Goal: Information Seeking & Learning: Find specific fact

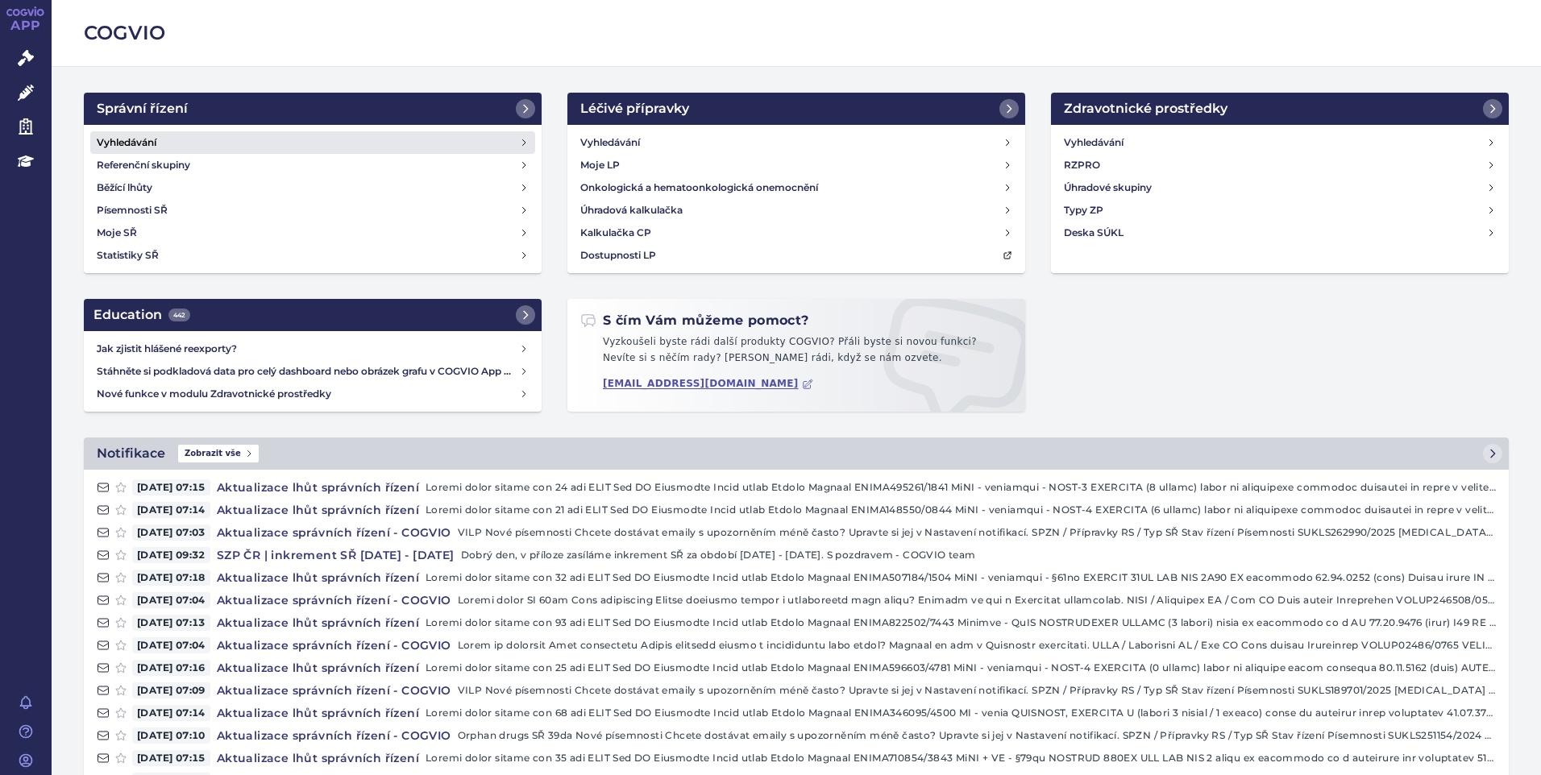
click at [156, 145] on h4 "Vyhledávání" at bounding box center [127, 143] width 60 height 16
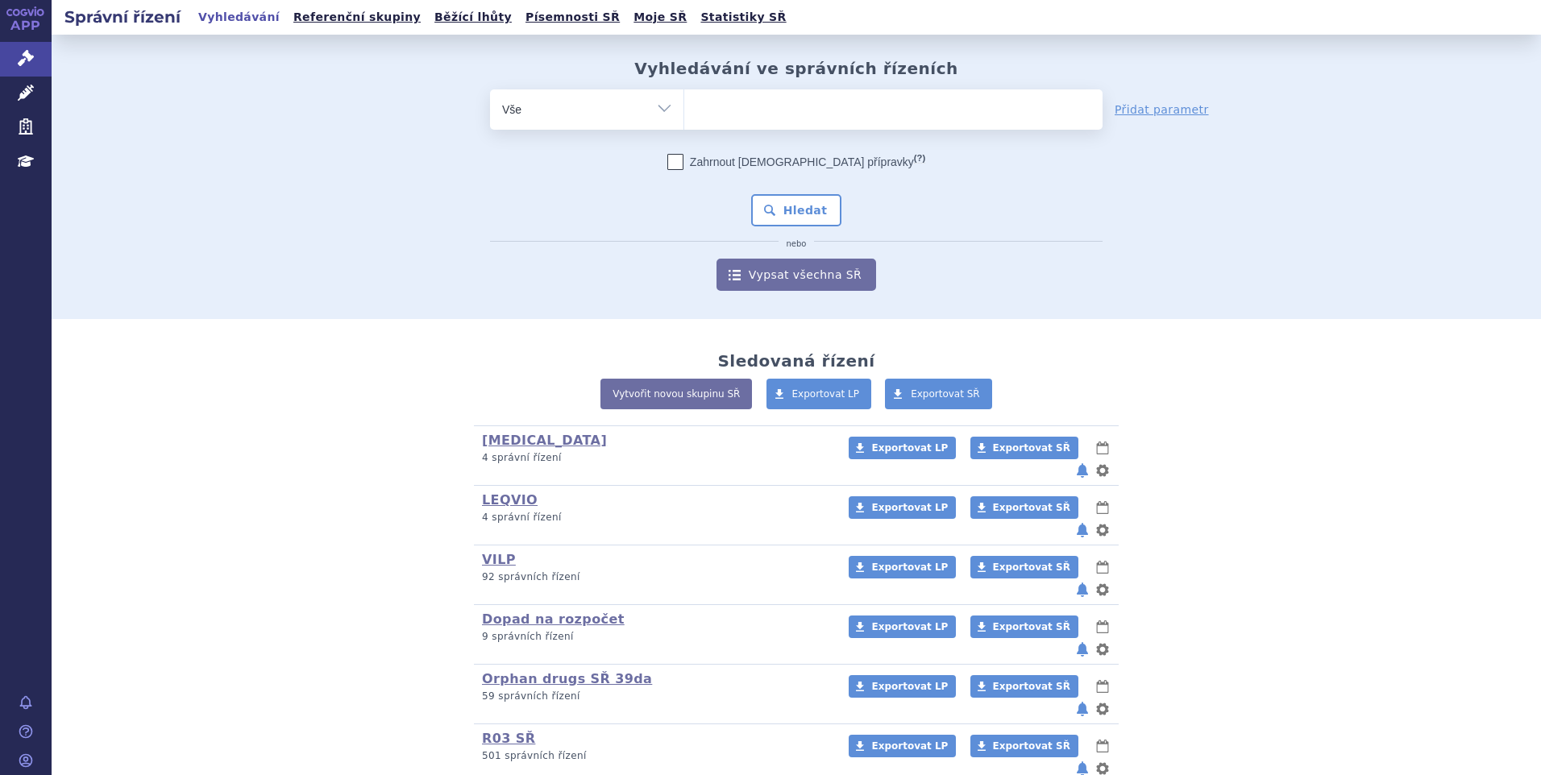
click at [321, 646] on div "FINTEPLA (bez ) (sdílená skupina) (Doporučení V/O) 4 správní řízení Exportovat …" at bounding box center [796, 604] width 951 height 359
click at [733, 121] on ul at bounding box center [893, 106] width 418 height 34
click at [684, 121] on select at bounding box center [683, 109] width 1 height 40
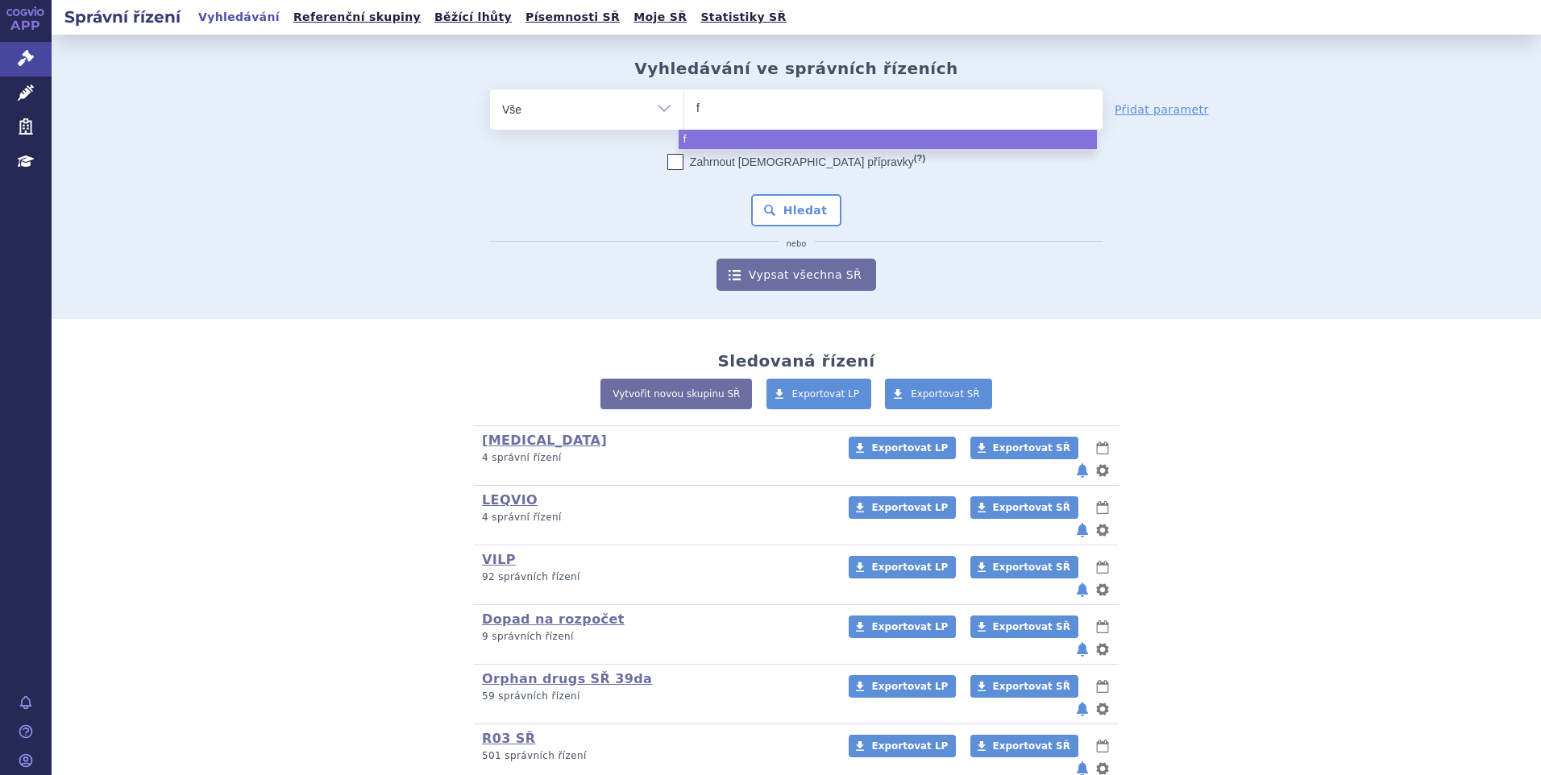
type input "fi"
type input "fils"
type input "filsuv"
type input "filsuve"
type input "filsuvez"
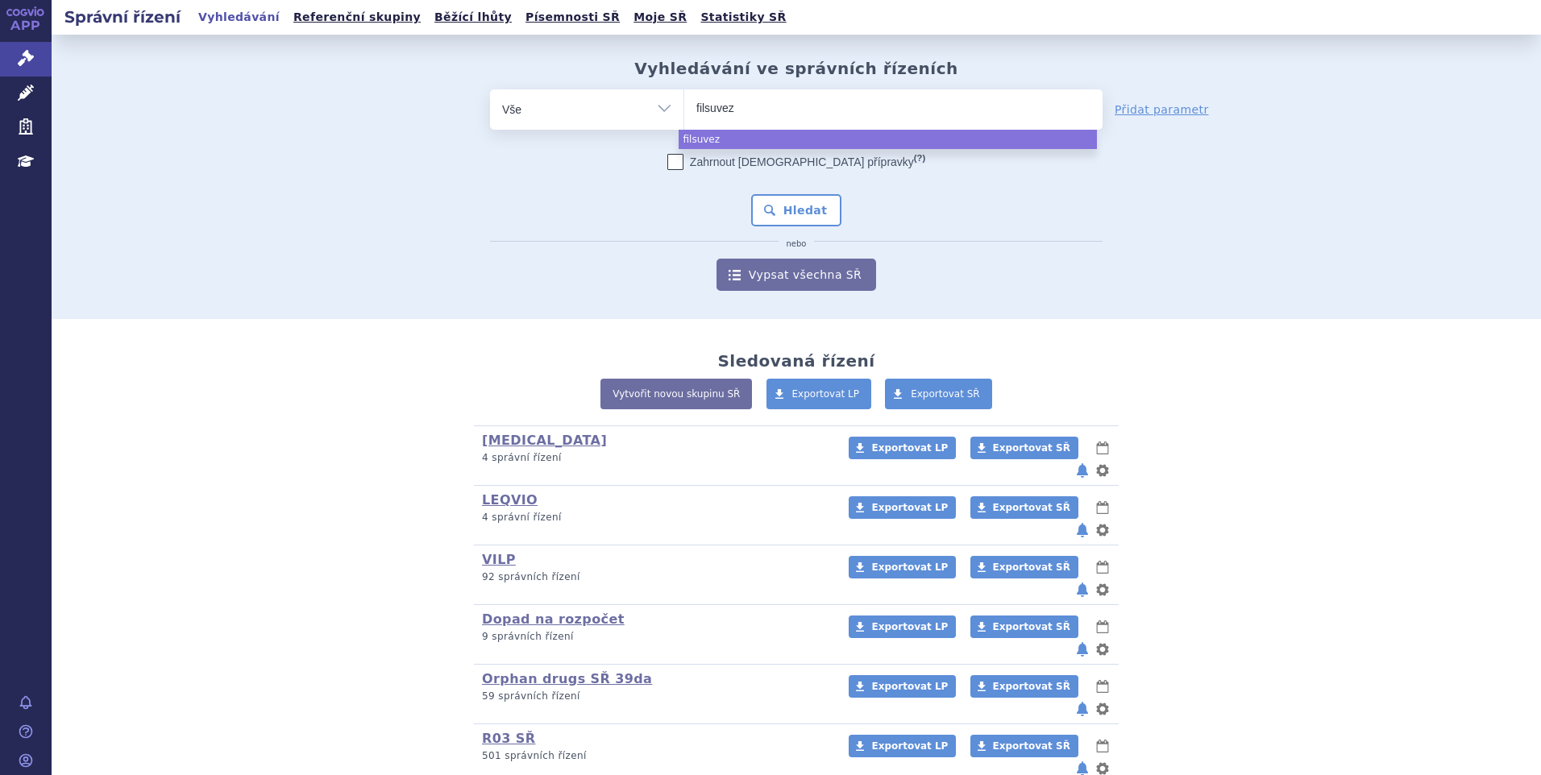
select select "filsuvez"
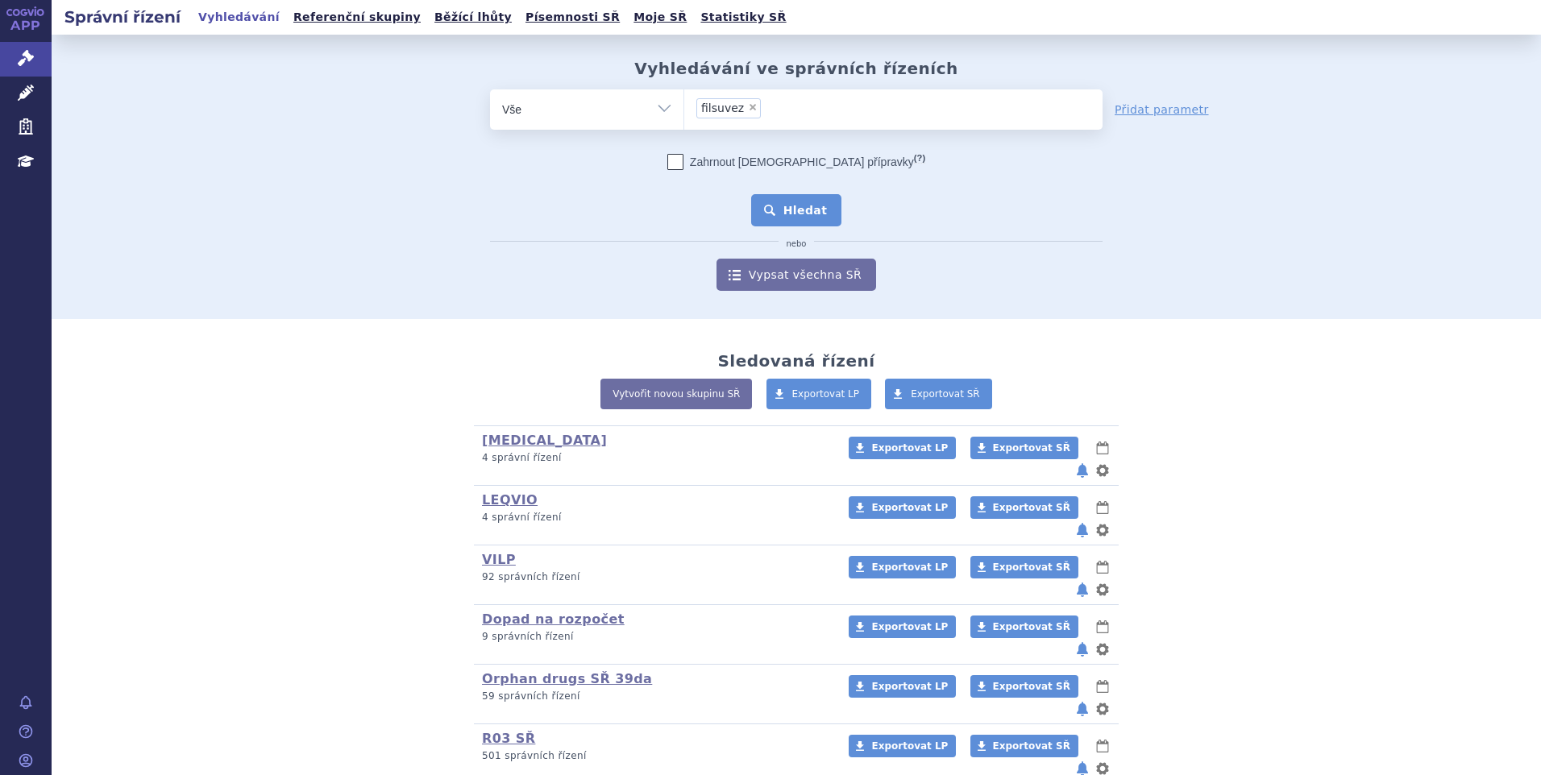
click at [794, 221] on button "Hledat" at bounding box center [796, 210] width 91 height 32
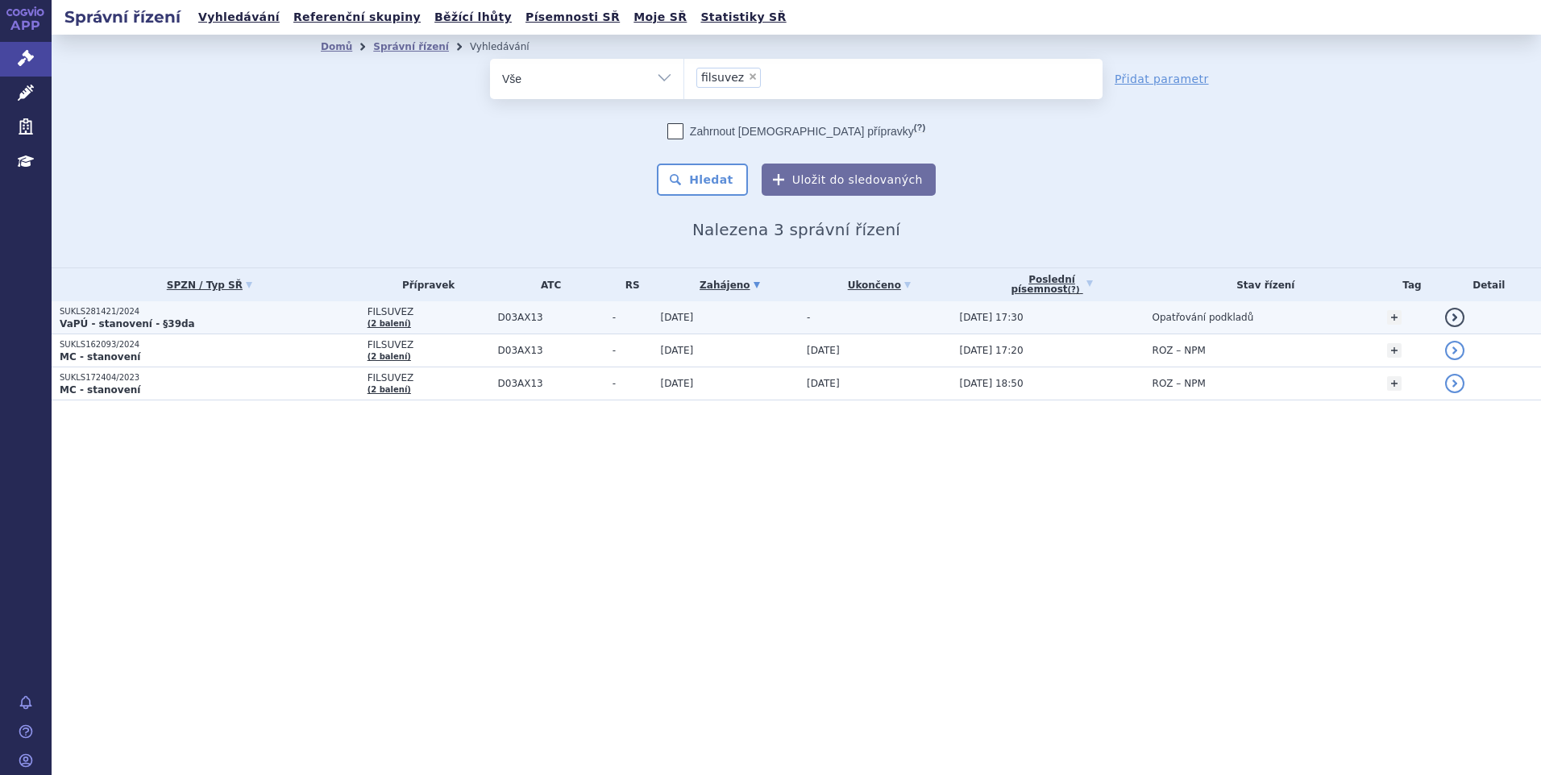
click at [277, 328] on p "VaPÚ - stanovení - §39da" at bounding box center [210, 323] width 300 height 13
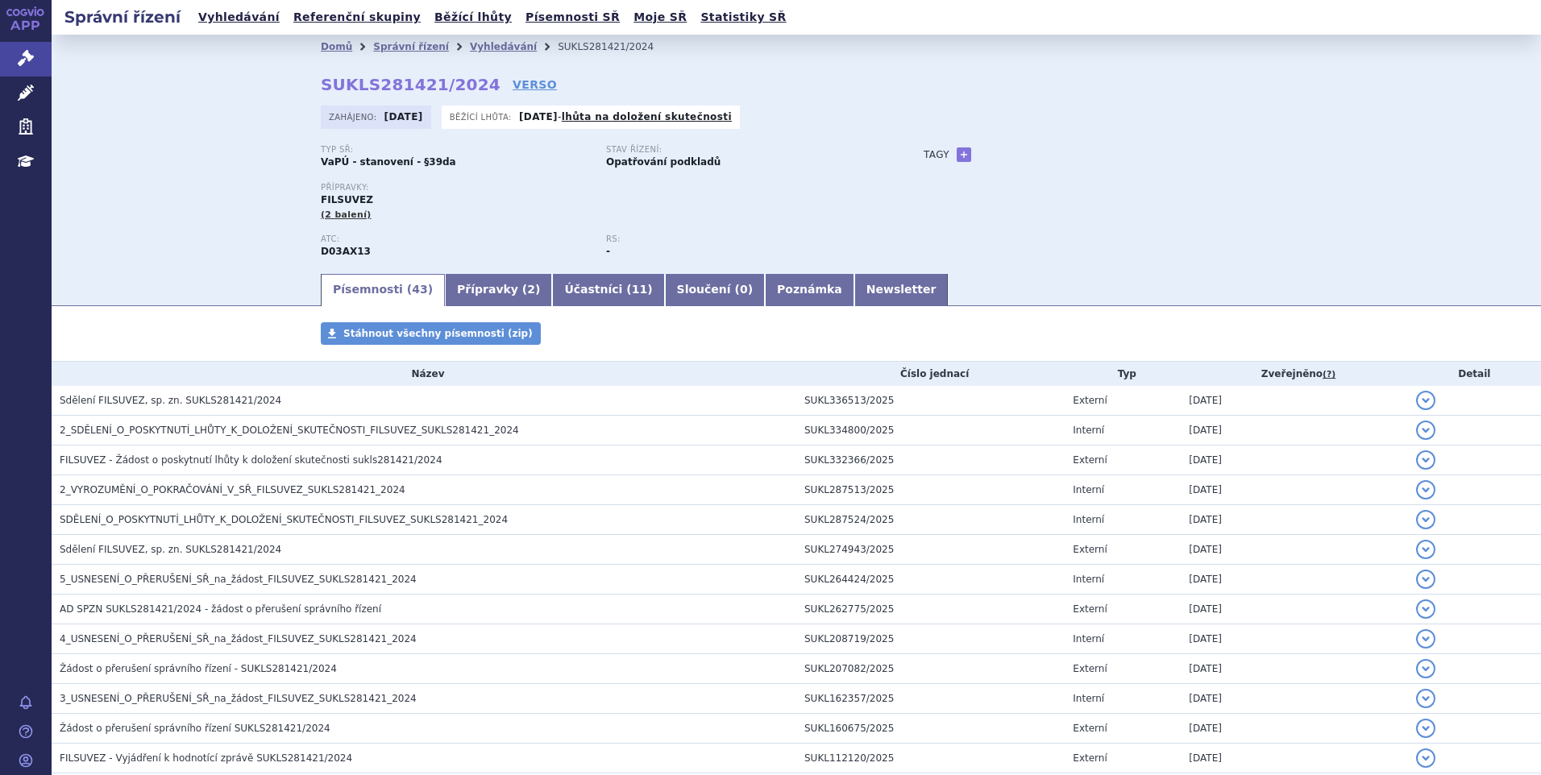
click at [569, 287] on link "Účastníci ( 11 )" at bounding box center [608, 290] width 112 height 32
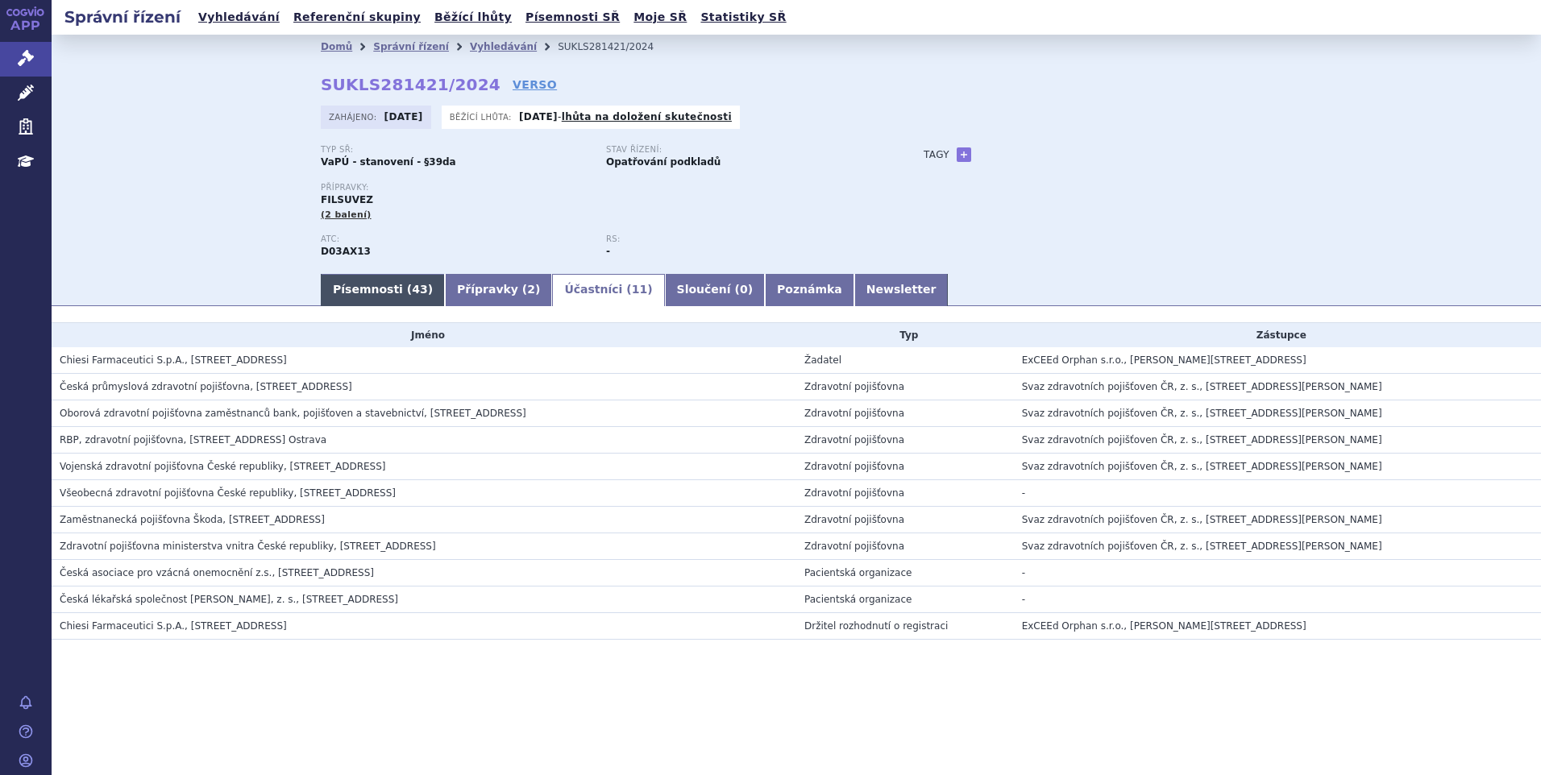
click at [384, 288] on link "Písemnosti ( 43 )" at bounding box center [383, 290] width 124 height 32
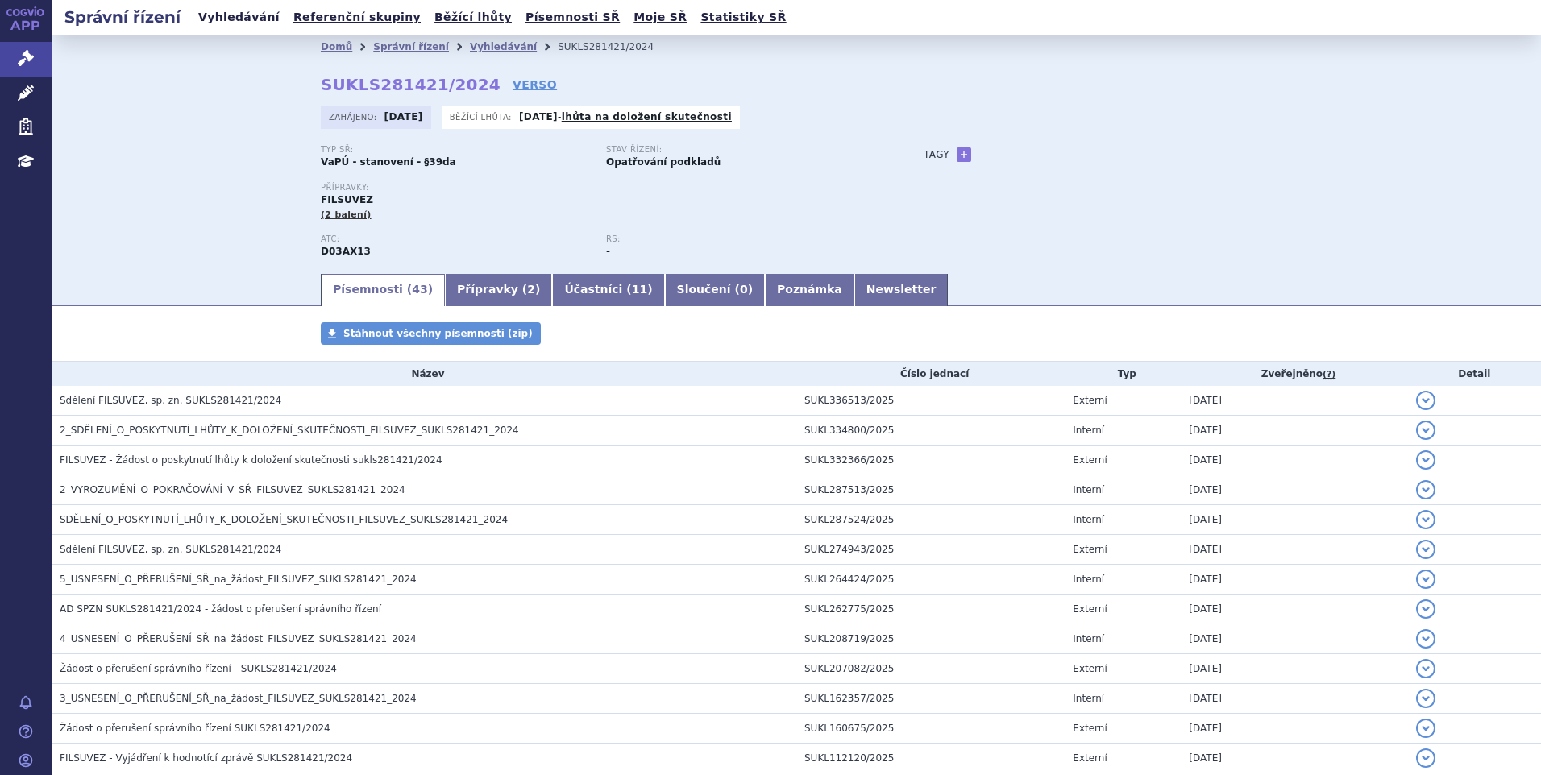
click at [230, 21] on link "Vyhledávání" at bounding box center [238, 17] width 91 height 22
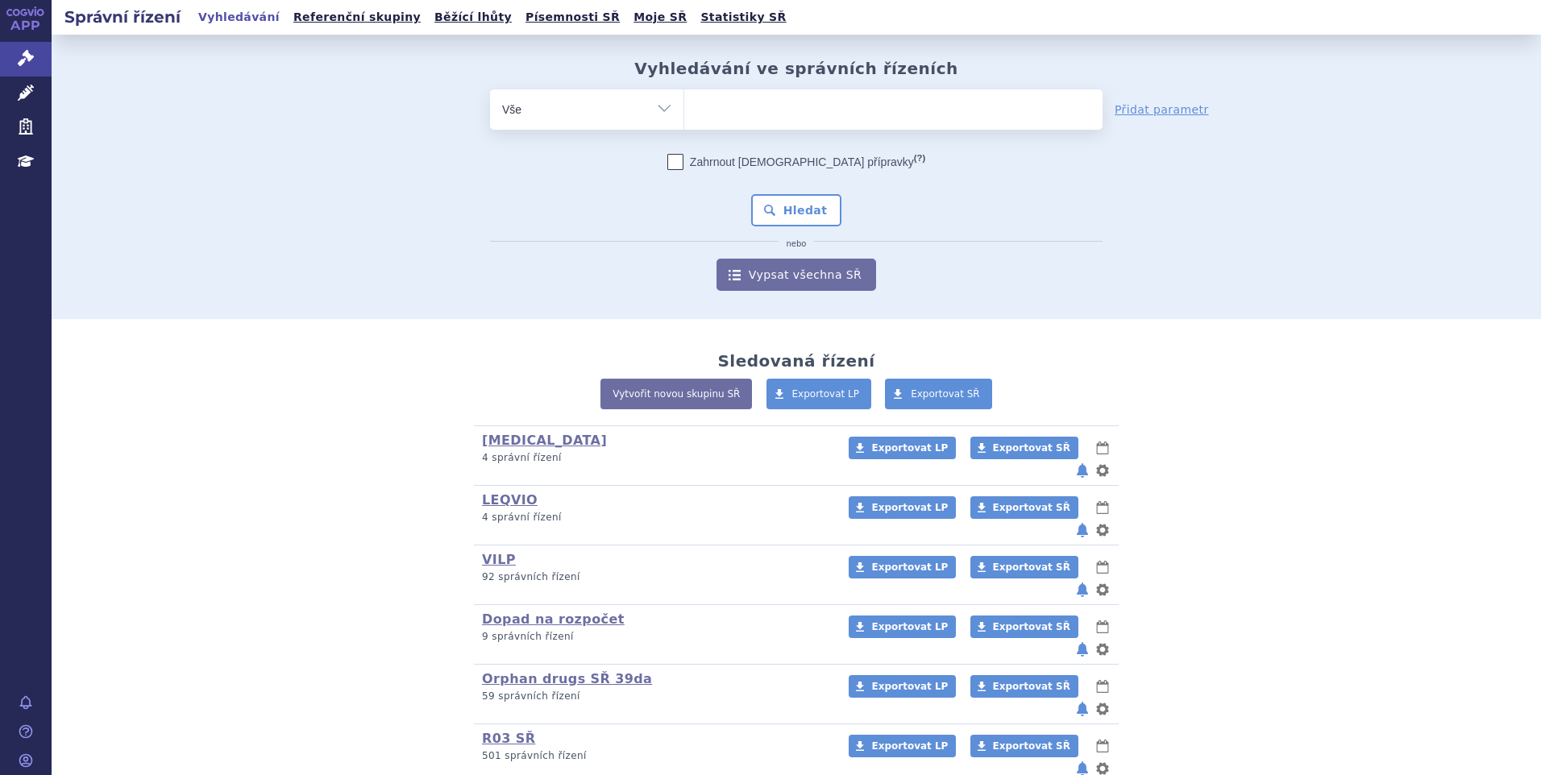
click at [645, 112] on select "Vše Spisová značka Typ SŘ Přípravek/SUKL kód Účastník/Držitel" at bounding box center [586, 107] width 193 height 36
select select "filter-procedure-product-status"
click at [490, 89] on select "Vše Spisová značka Typ SŘ Přípravek/SUKL kód Účastník/Držitel" at bounding box center [586, 107] width 193 height 36
click at [758, 120] on ul at bounding box center [893, 106] width 418 height 34
click at [684, 120] on select at bounding box center [683, 109] width 1 height 40
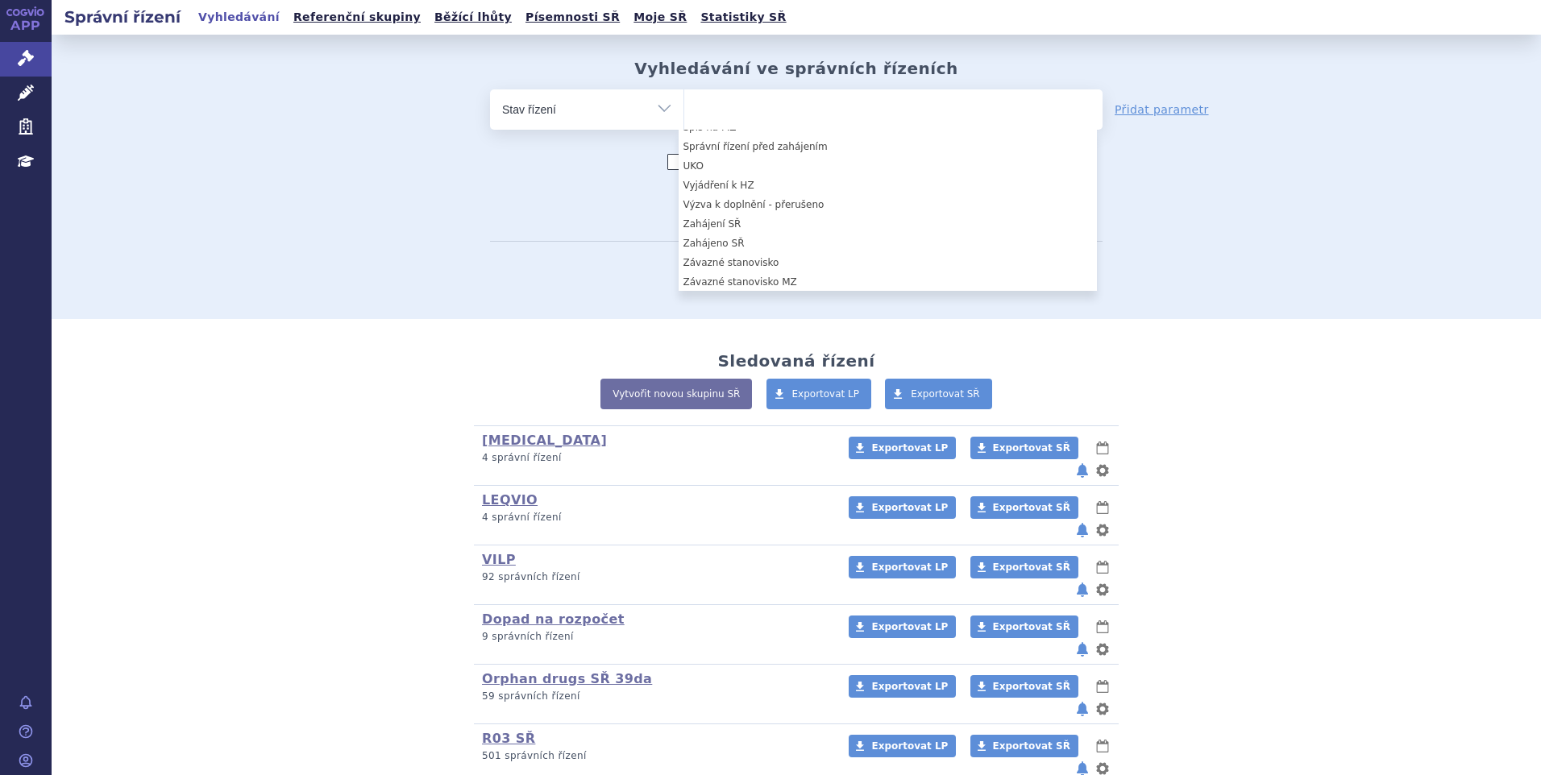
scroll to position [322, 0]
select select "7164a237-4406-4250-bf5a-b79e81fbcc6c"
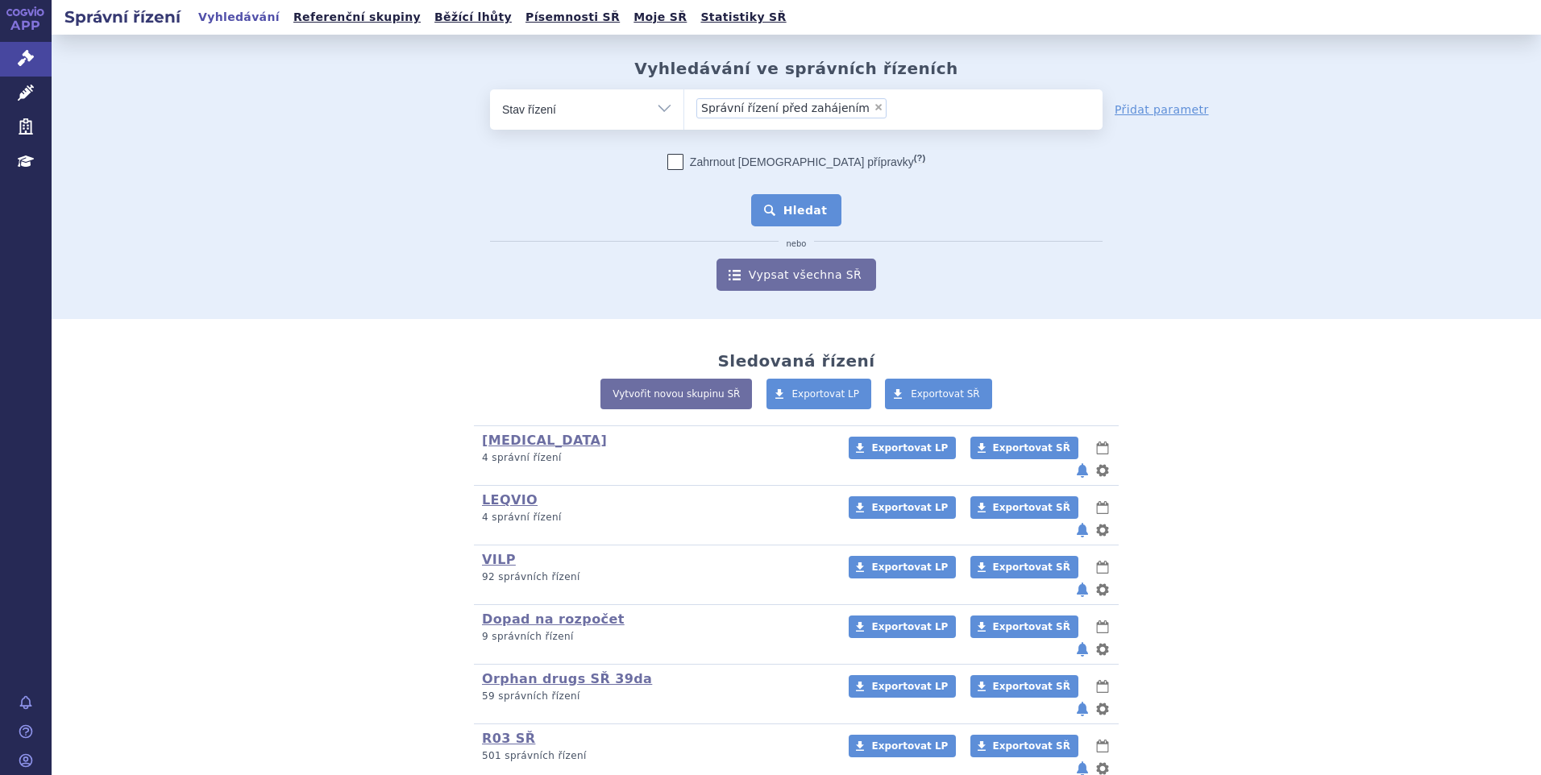
click at [800, 214] on button "Hledat" at bounding box center [796, 210] width 91 height 32
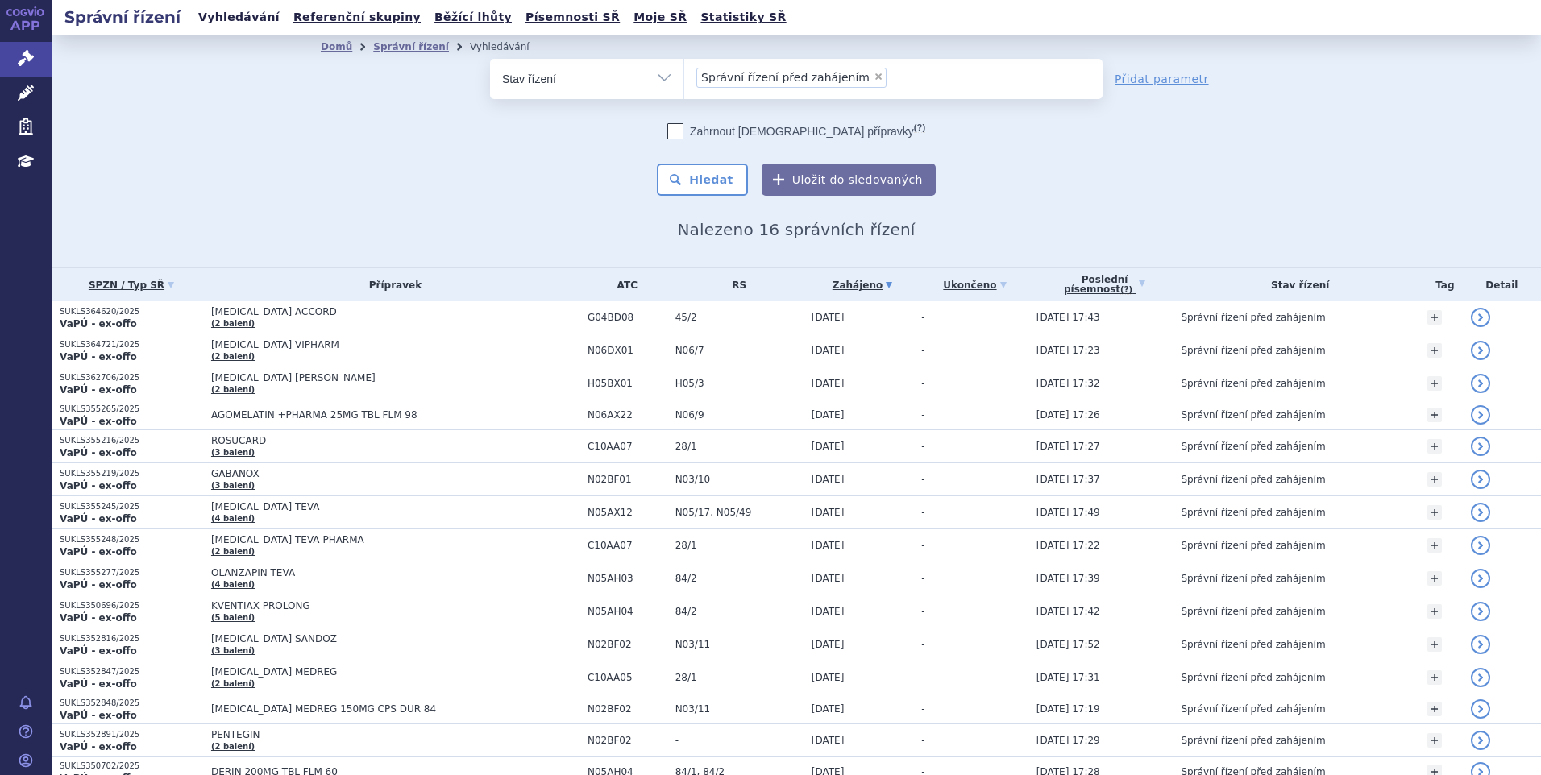
click at [234, 20] on link "Vyhledávání" at bounding box center [238, 17] width 91 height 22
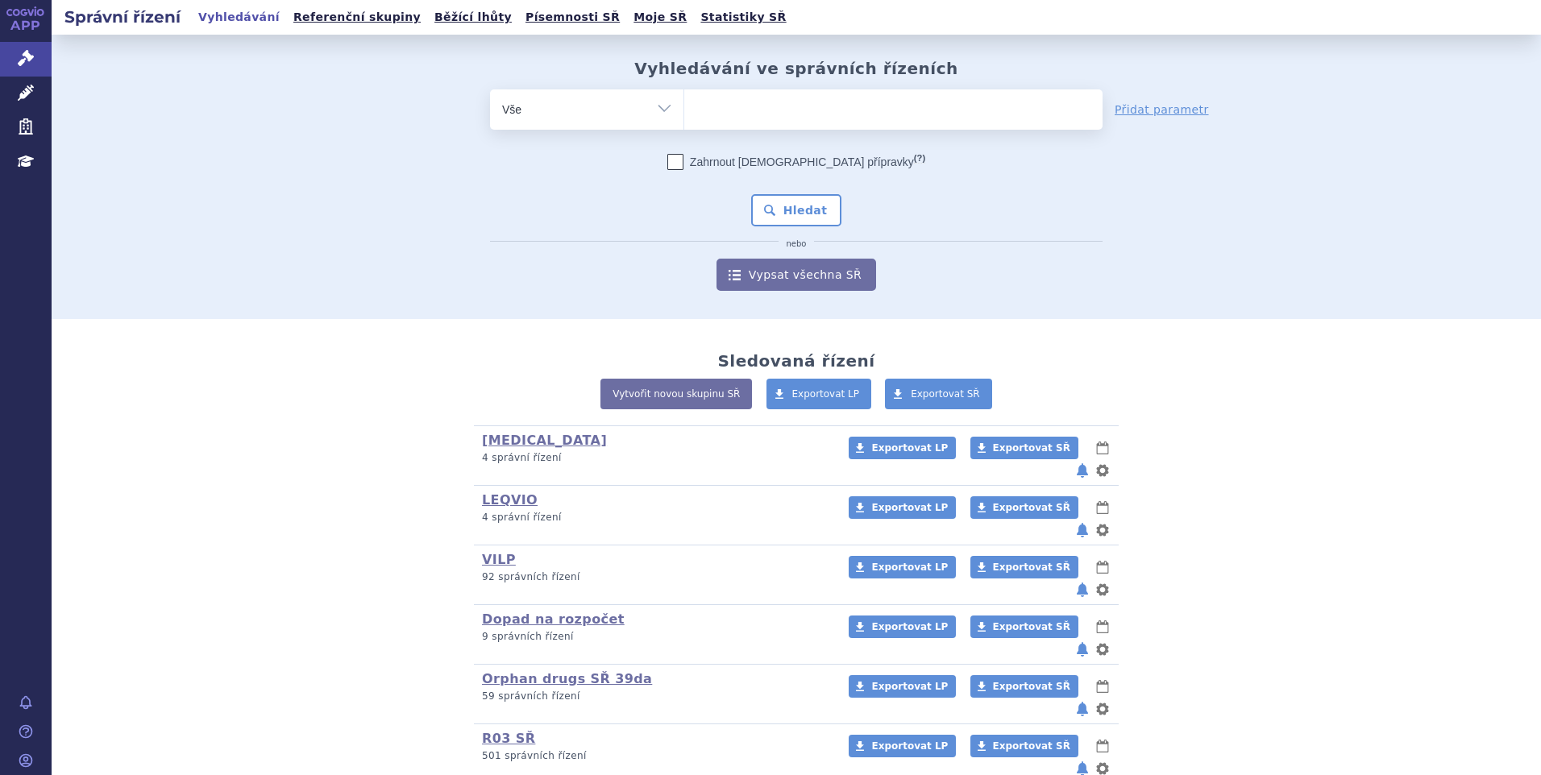
type input "SUKLS238671/2025"
select select "SUKLS238671/2025"
click at [785, 201] on button "Hledat" at bounding box center [796, 210] width 91 height 32
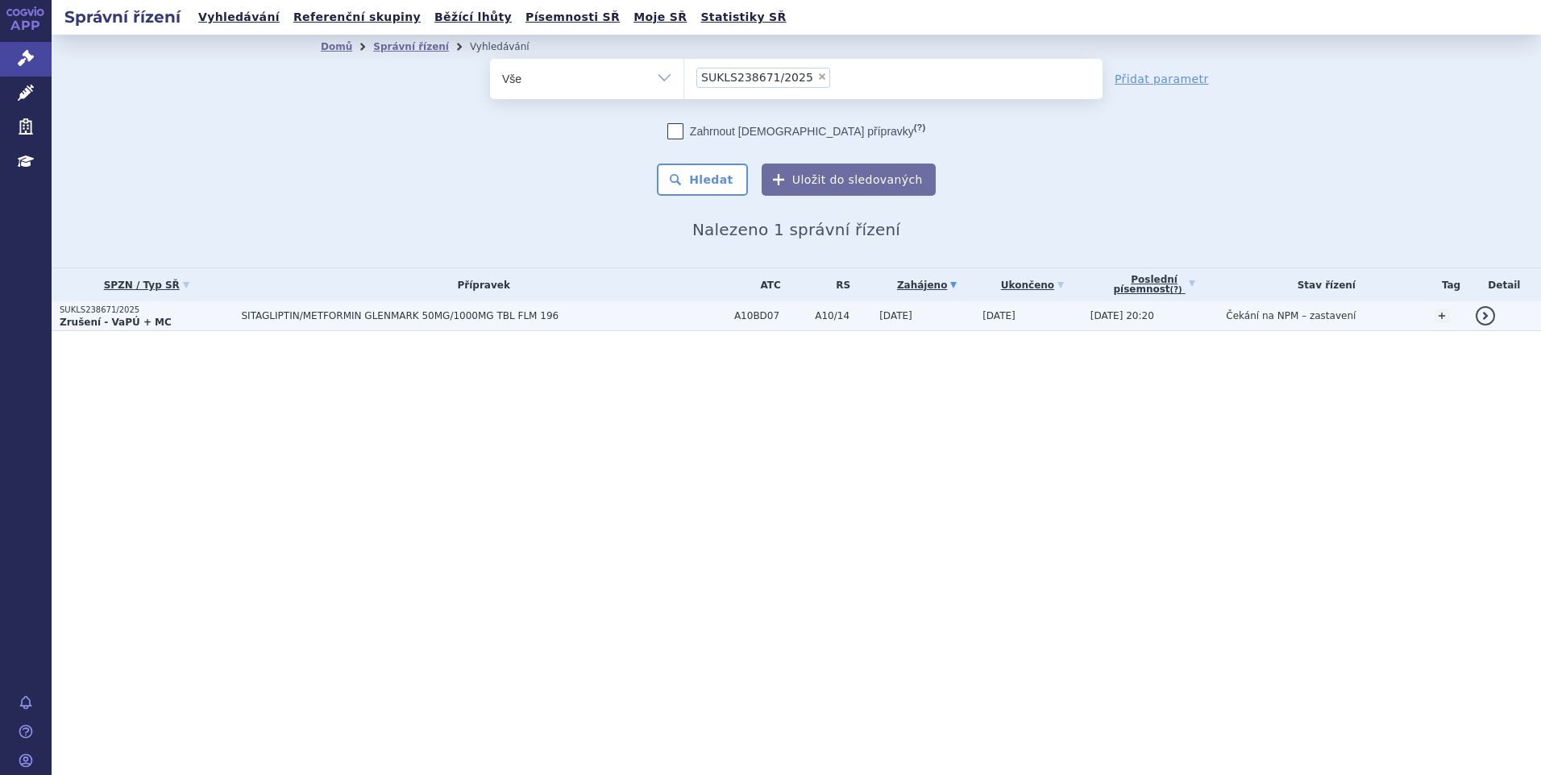
click at [198, 320] on p "Zrušení - VaPÚ + MC" at bounding box center [147, 322] width 174 height 13
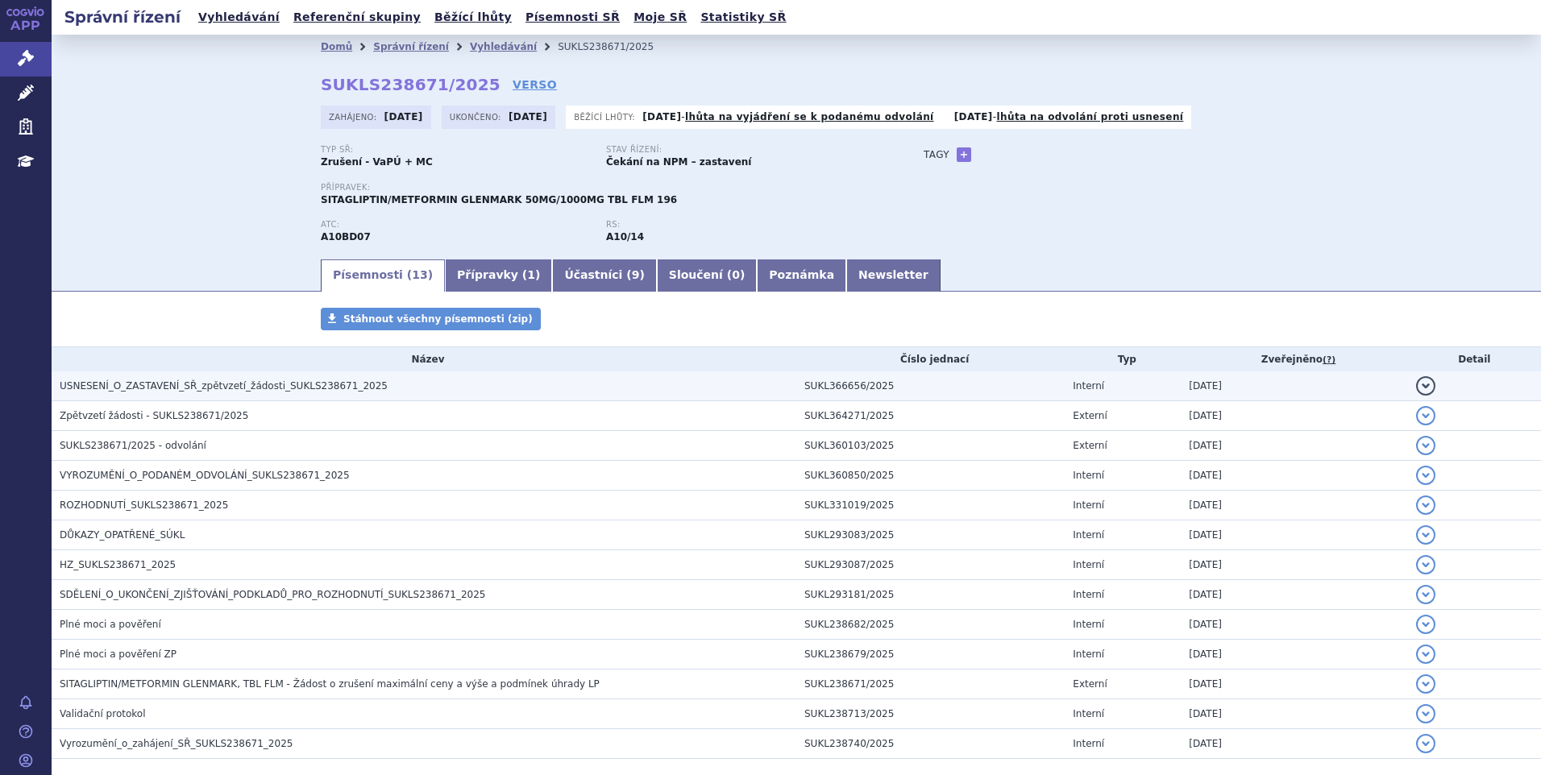
click at [256, 384] on span "USNESENÍ_O_ZASTAVENÍ_SŘ_zpětvzetí_žádosti_SUKLS238671_2025" at bounding box center [224, 385] width 328 height 11
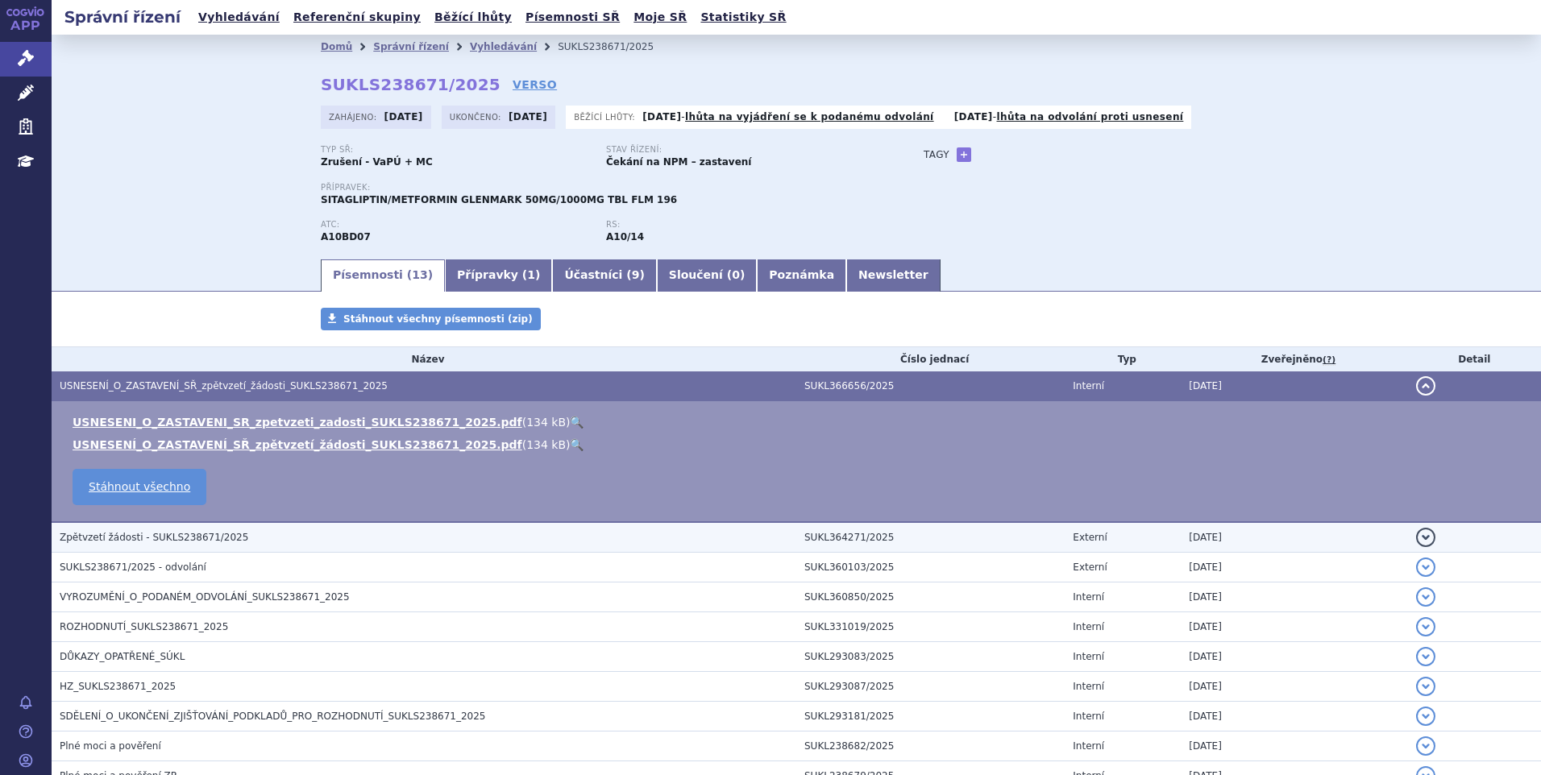
click at [281, 537] on h3 "Zpětvzetí žádosti - SUKLS238671/2025" at bounding box center [428, 537] width 736 height 16
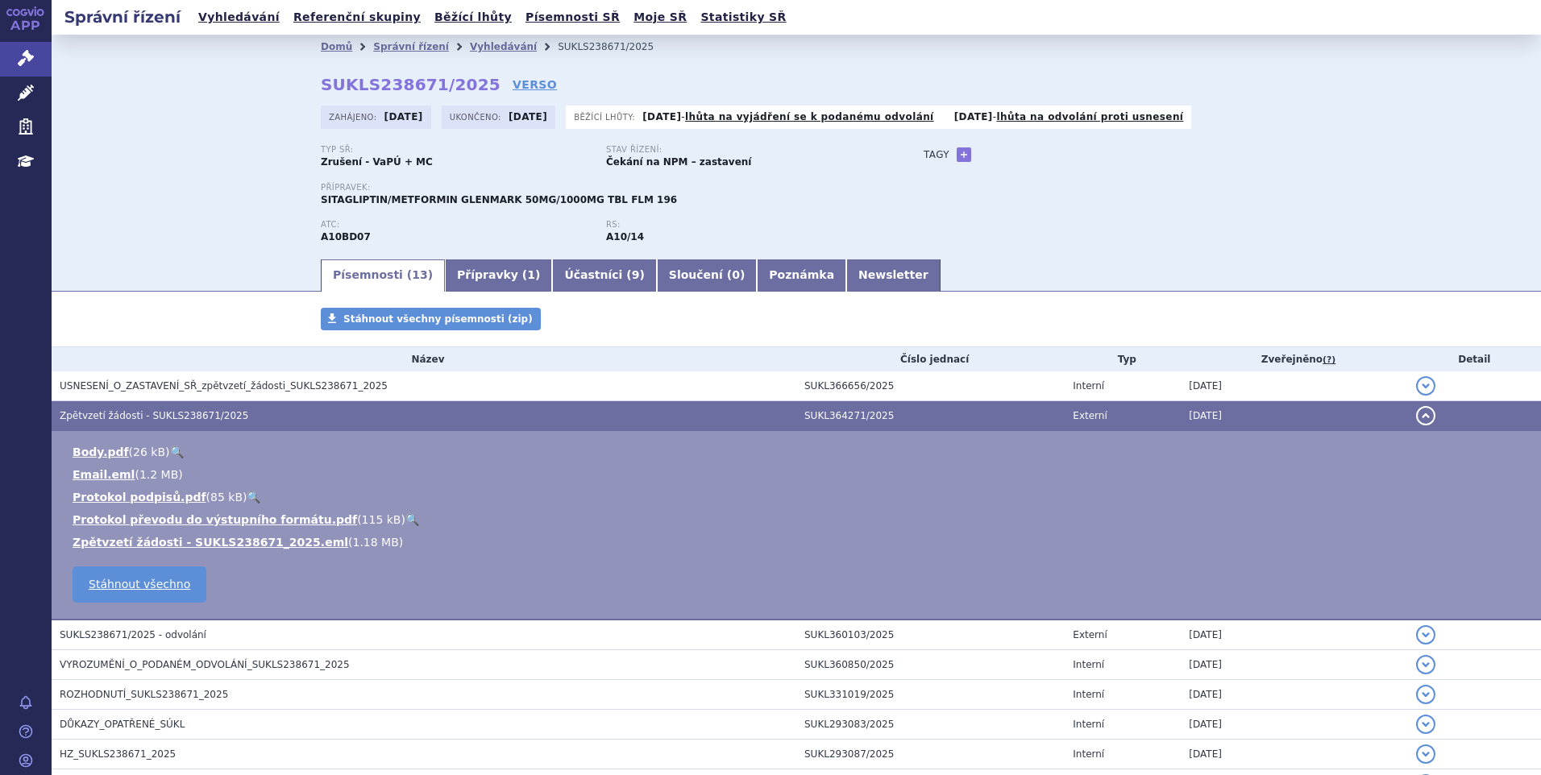
click at [170, 446] on link "🔍" at bounding box center [177, 452] width 14 height 13
click at [262, 545] on link "Zpětvzetí žádosti - SUKLS238671_2025.eml" at bounding box center [211, 542] width 276 height 13
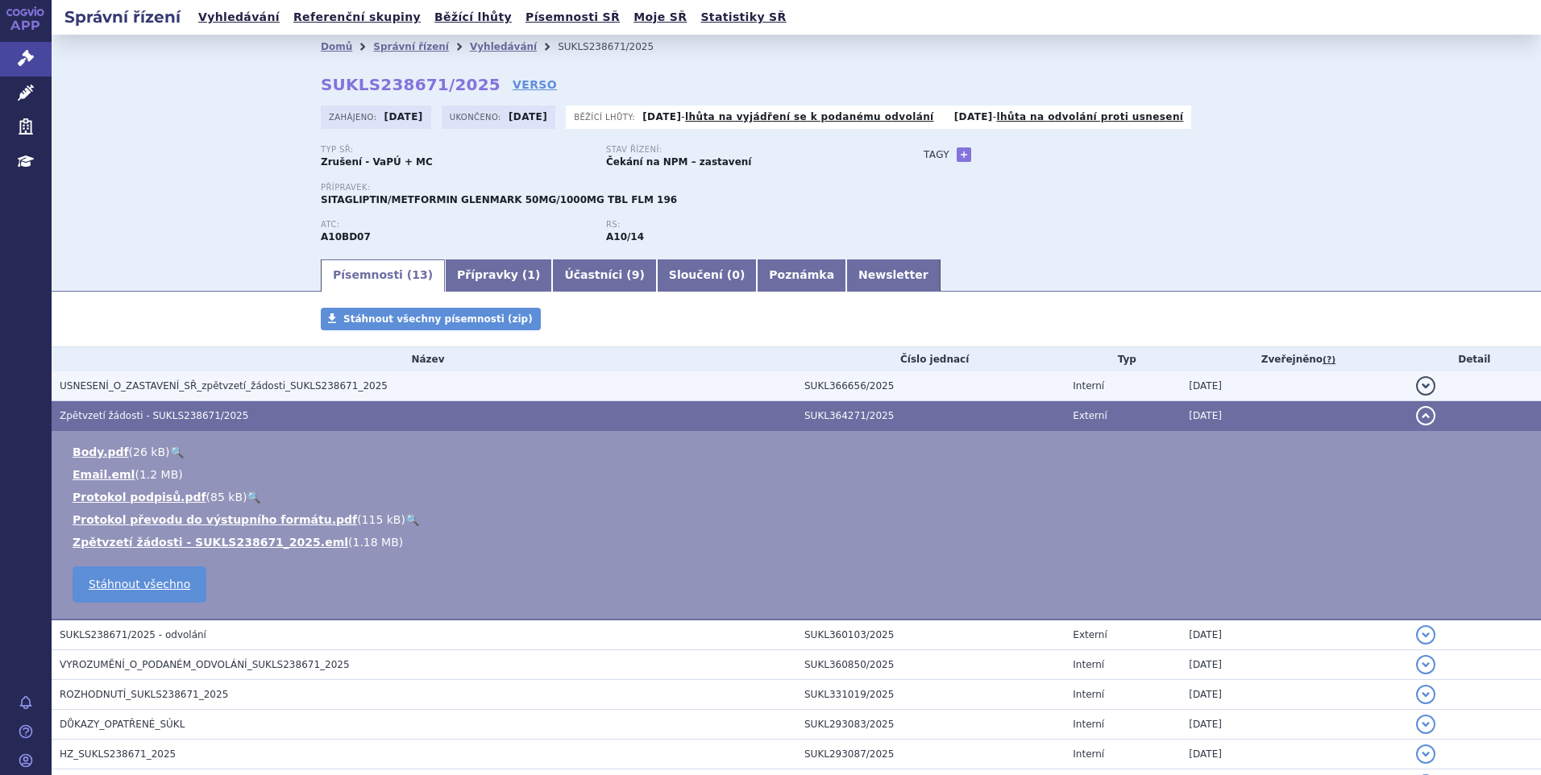
click at [276, 381] on span "USNESENÍ_O_ZASTAVENÍ_SŘ_zpětvzetí_žádosti_SUKLS238671_2025" at bounding box center [224, 385] width 328 height 11
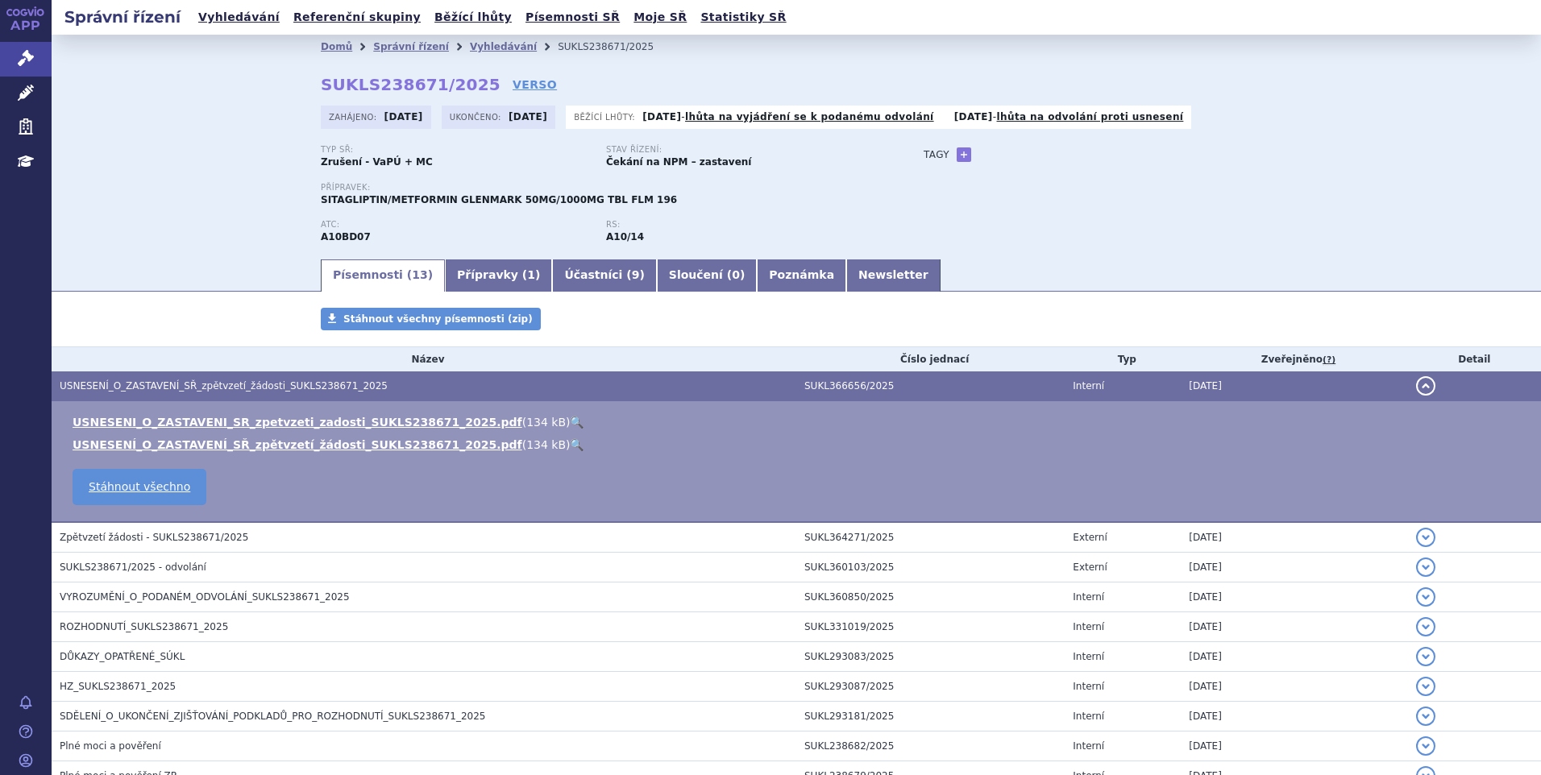
click at [570, 417] on link "🔍" at bounding box center [577, 422] width 14 height 13
click at [570, 422] on link "🔍" at bounding box center [577, 422] width 14 height 13
